Goal: Feedback & Contribution: Leave review/rating

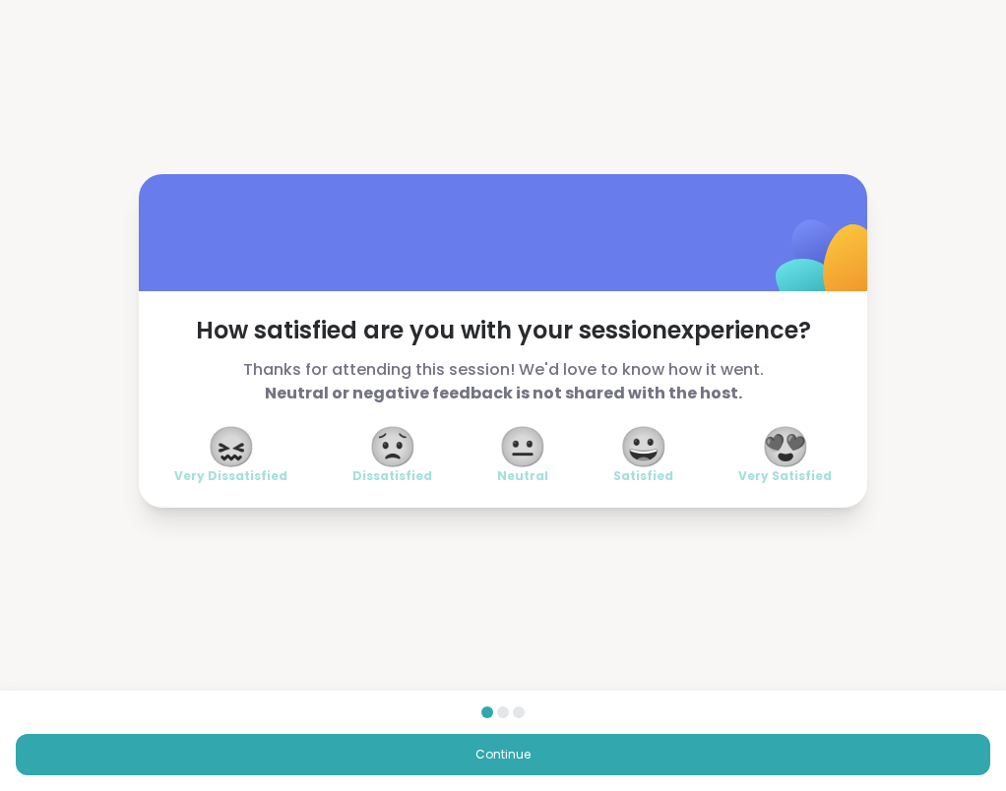
click at [782, 463] on span "😍" at bounding box center [785, 446] width 49 height 35
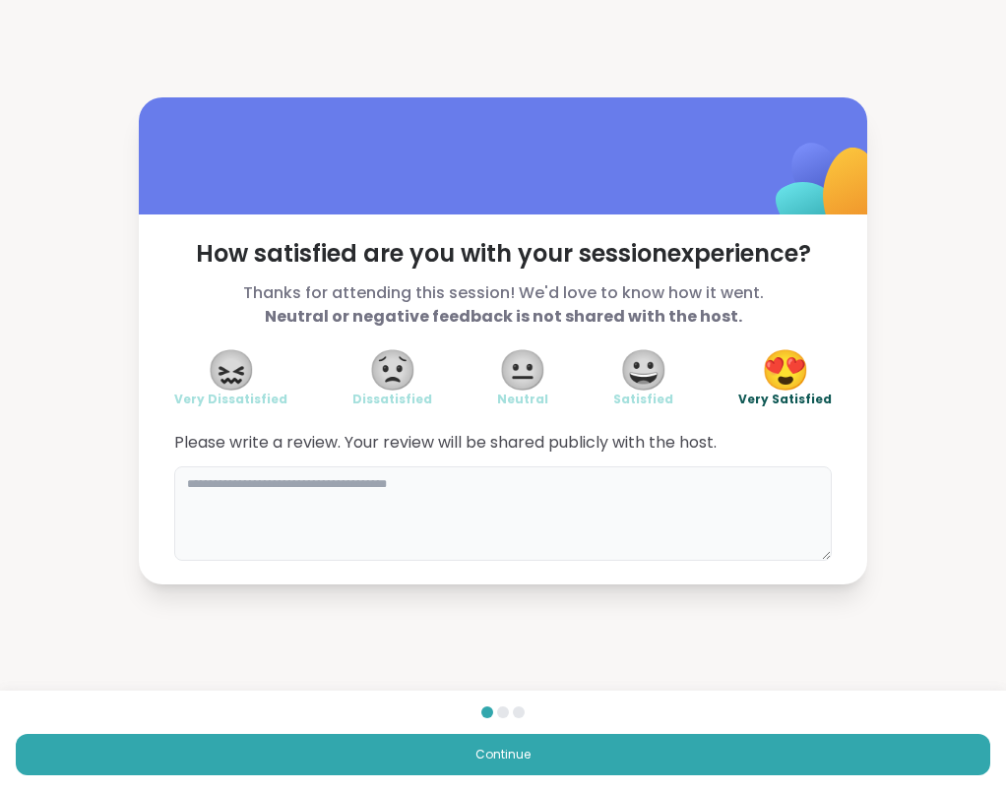
click at [723, 496] on textarea at bounding box center [502, 514] width 657 height 94
type textarea "**********"
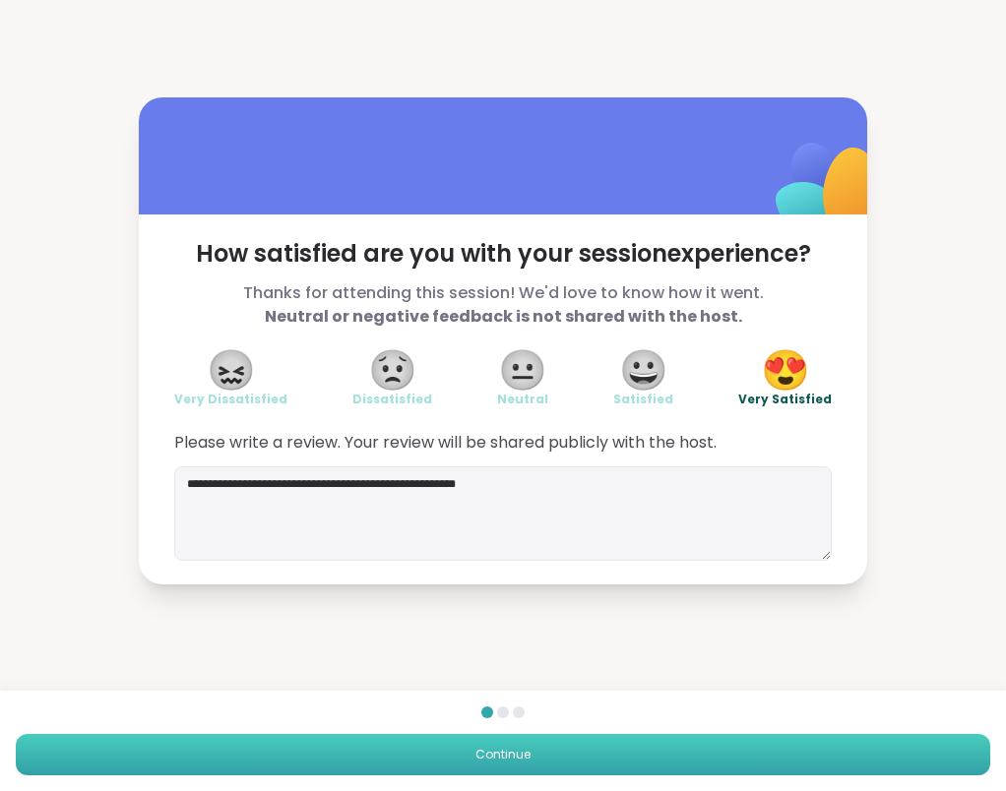
drag, startPoint x: 735, startPoint y: 787, endPoint x: 810, endPoint y: 743, distance: 86.9
click at [810, 743] on button "Continue" at bounding box center [503, 754] width 974 height 41
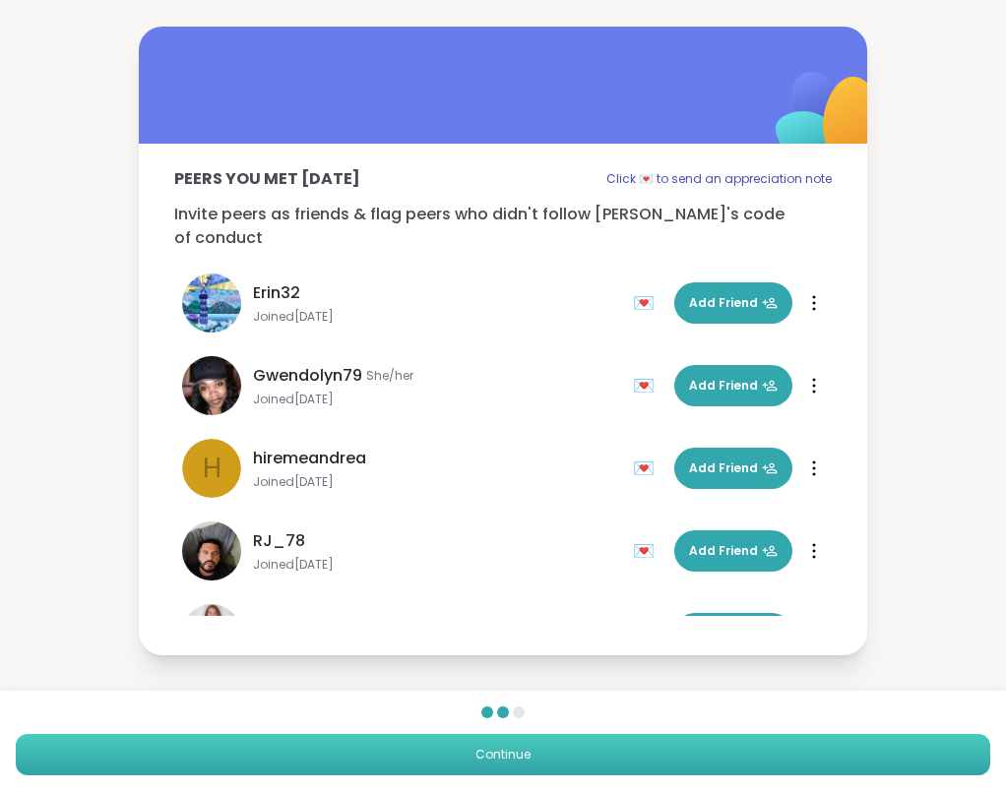
click at [810, 766] on button "Continue" at bounding box center [503, 754] width 974 height 41
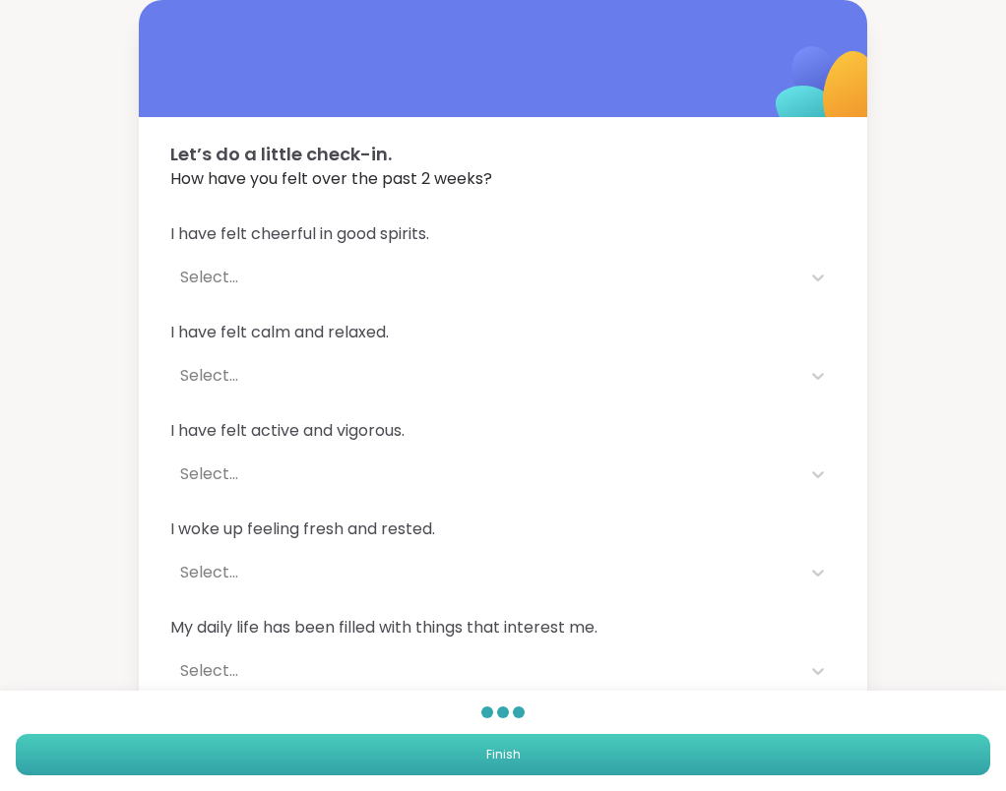
click at [789, 760] on button "Finish" at bounding box center [503, 754] width 974 height 41
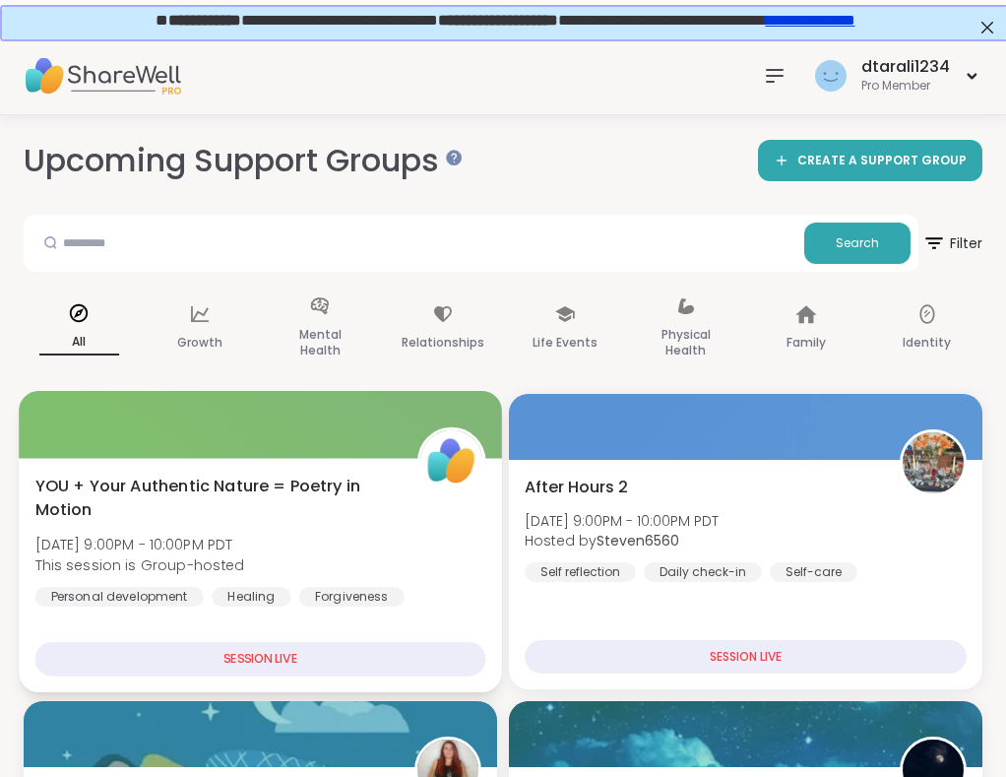
click at [285, 435] on div at bounding box center [260, 424] width 483 height 67
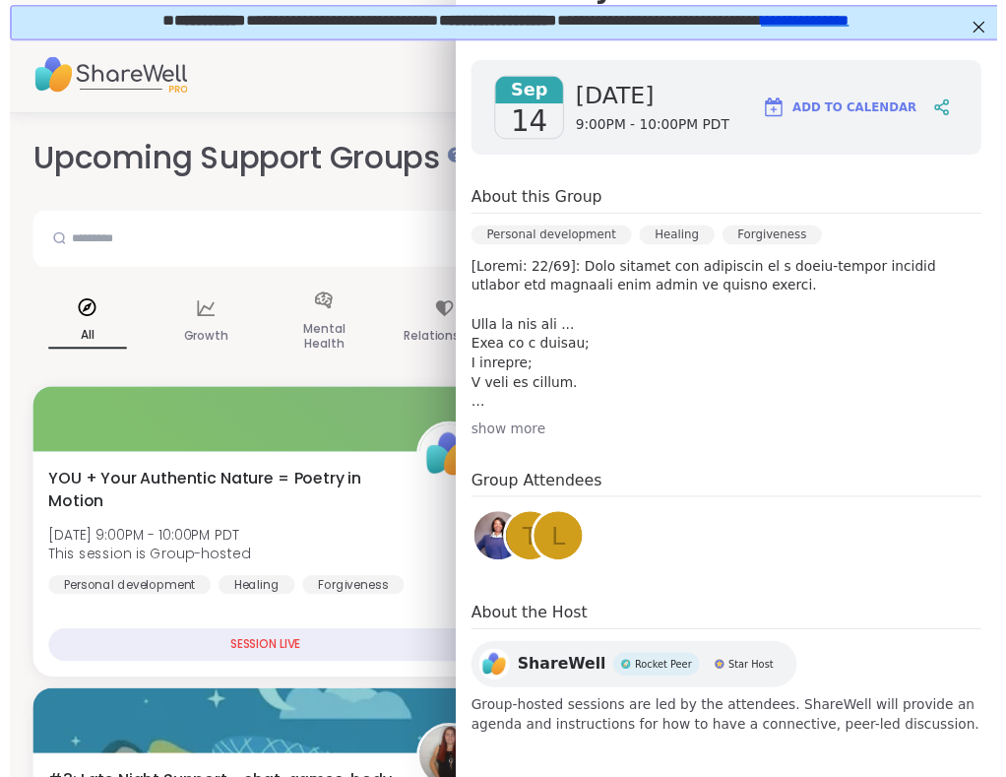
scroll to position [265, 0]
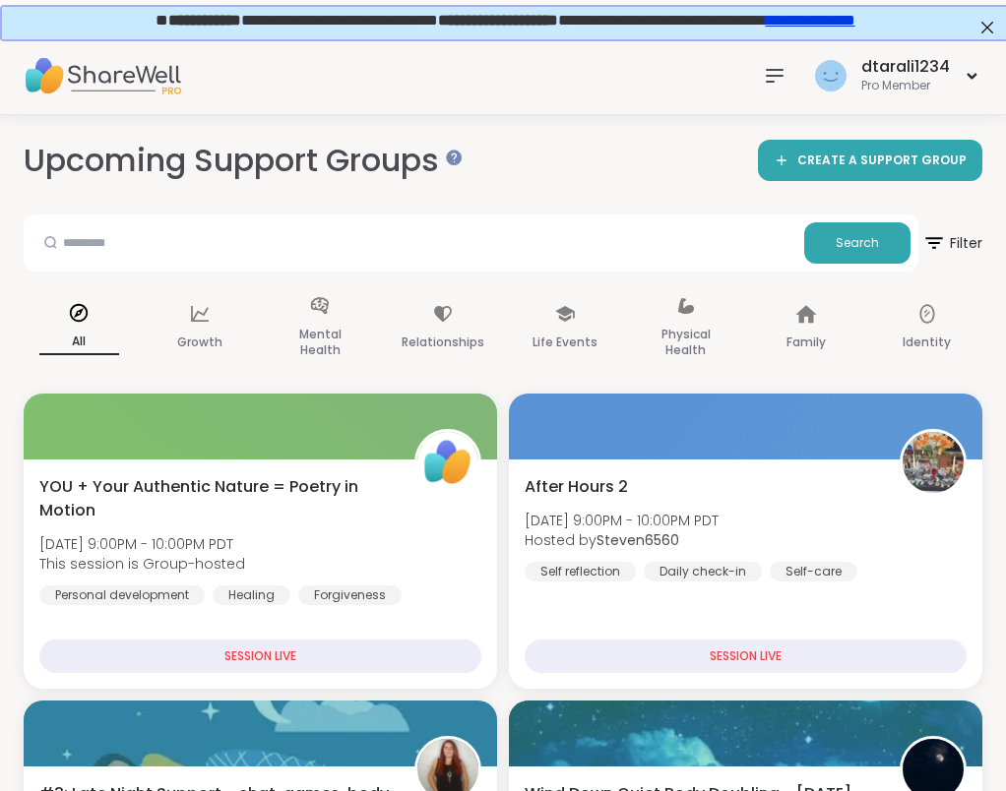
click at [421, 64] on div "dtarali1234 Pro Member" at bounding box center [503, 75] width 1006 height 79
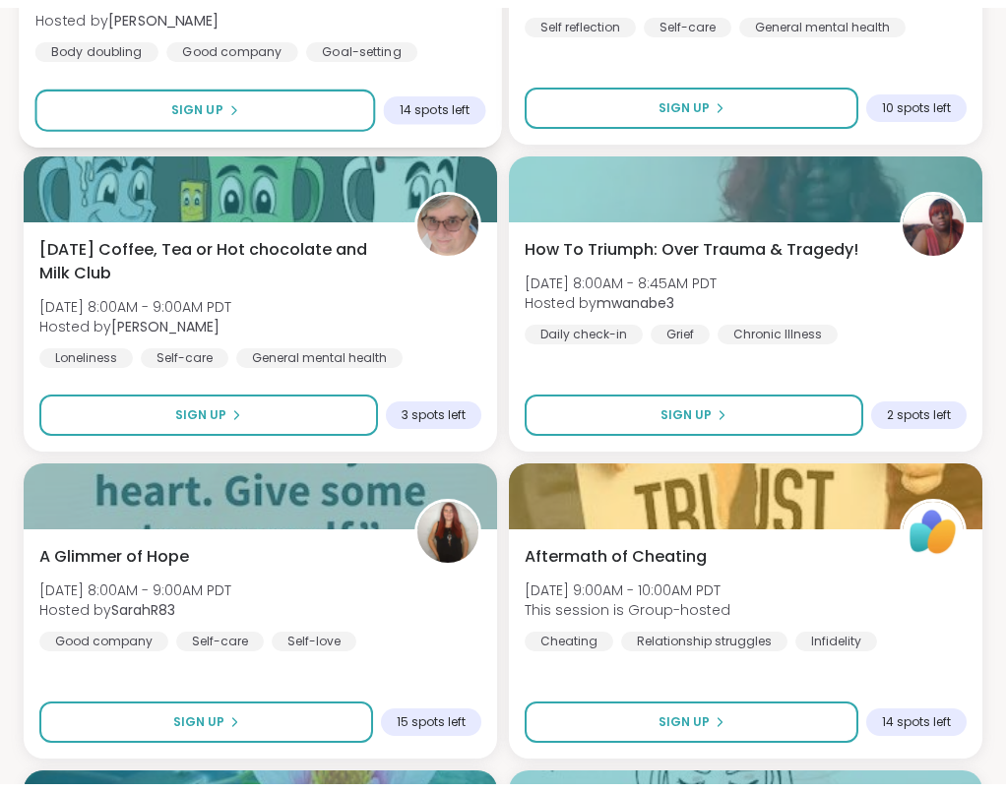
scroll to position [2103, 0]
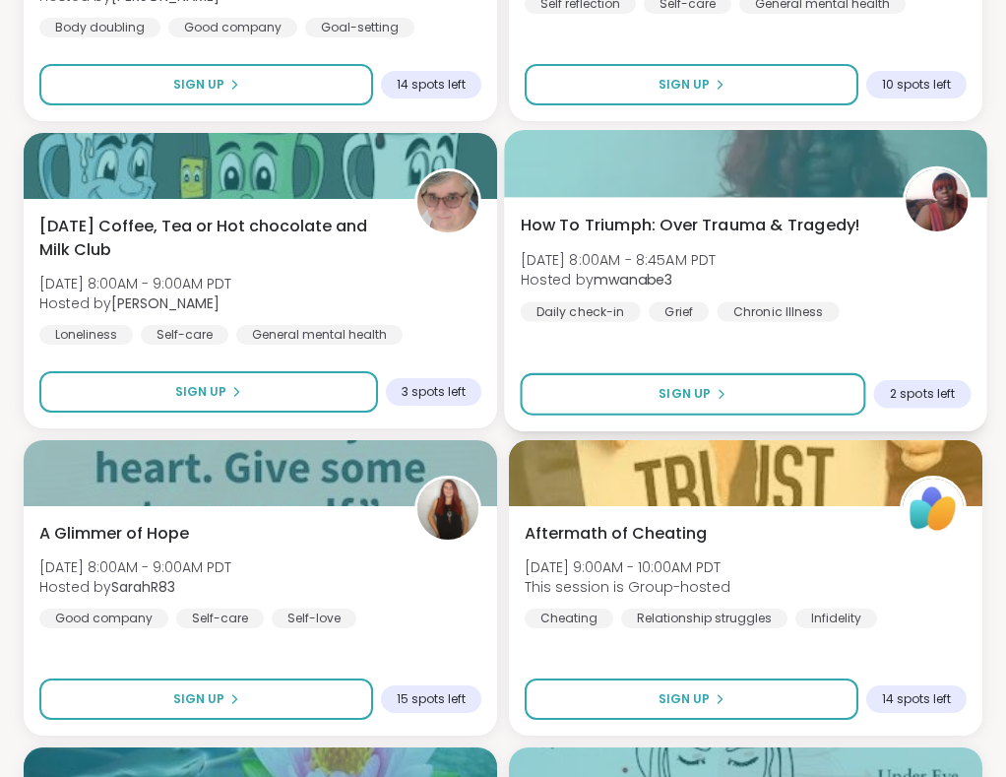
click at [732, 169] on div at bounding box center [745, 163] width 483 height 67
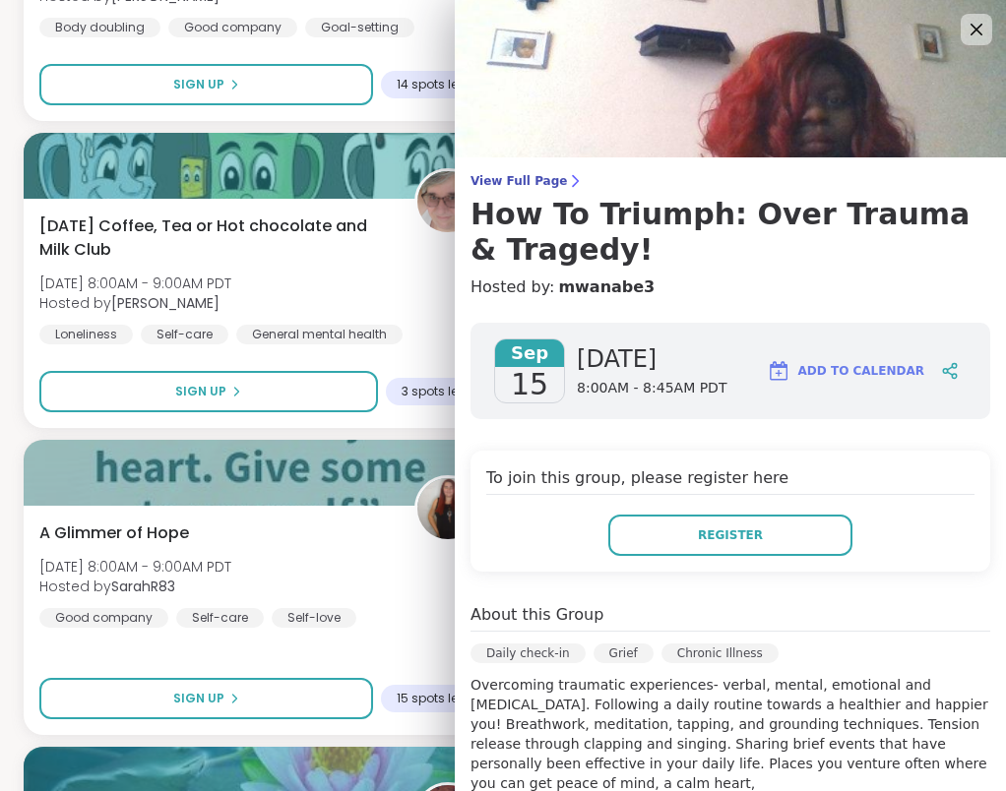
click at [867, 374] on span "Add to Calendar" at bounding box center [861, 371] width 126 height 18
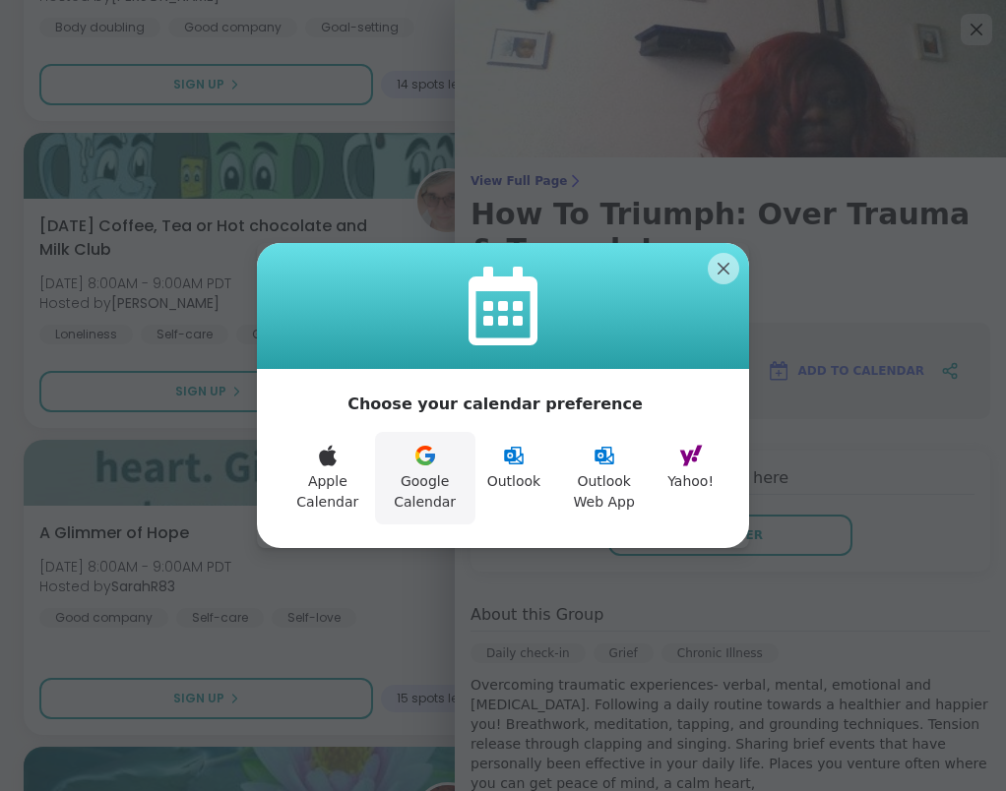
click at [435, 455] on icon at bounding box center [430, 458] width 10 height 9
